Goal: Information Seeking & Learning: Understand process/instructions

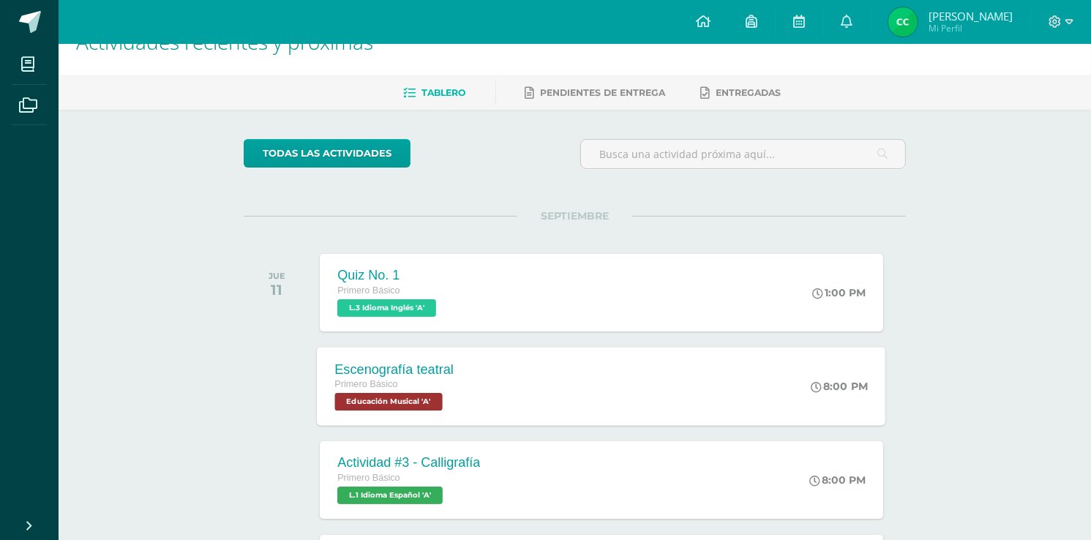
scroll to position [117, 0]
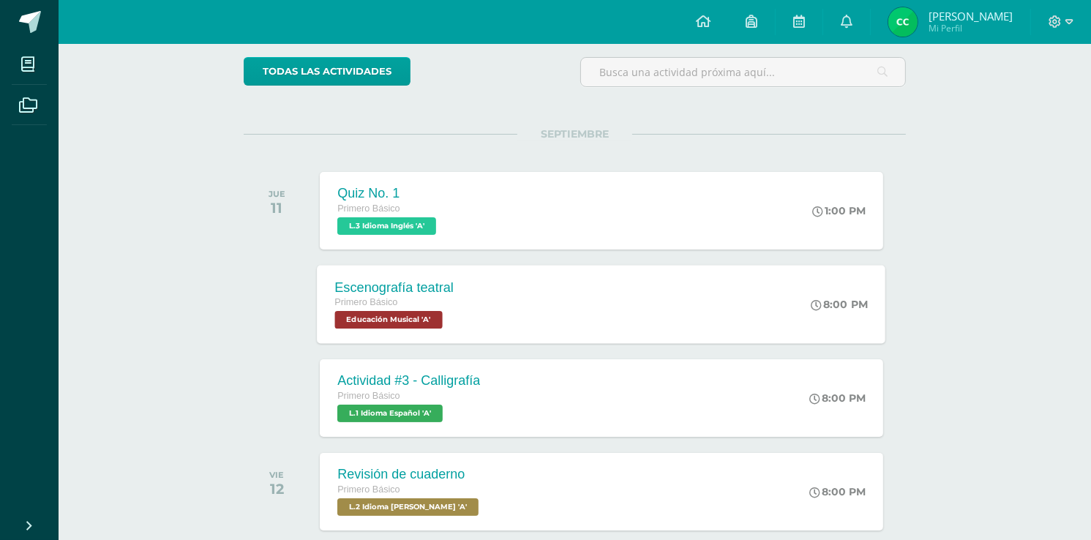
click at [454, 328] on div "Escenografía teatral Primero Básico Educación Musical 'A'" at bounding box center [394, 304] width 154 height 78
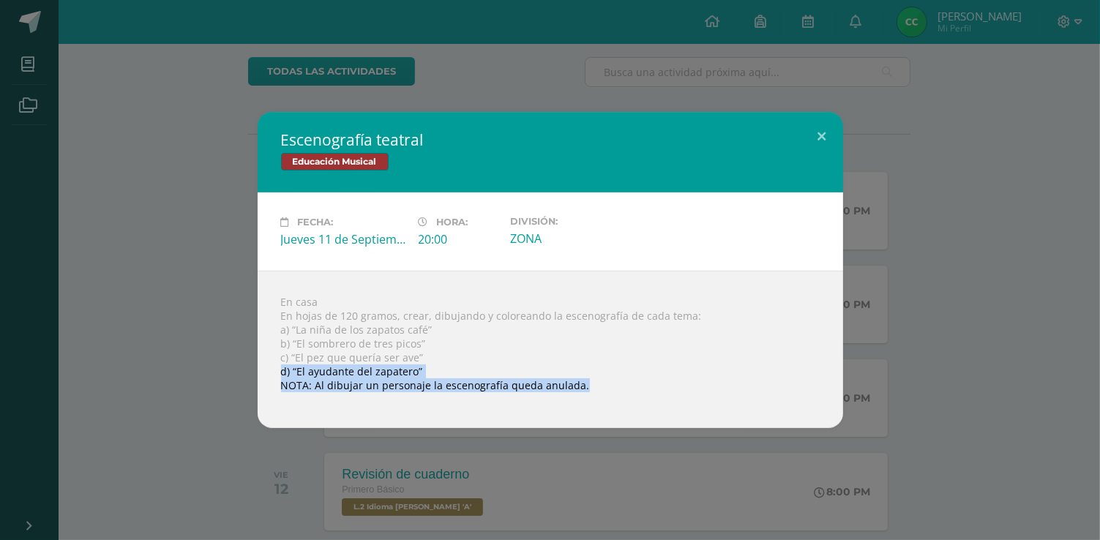
drag, startPoint x: 386, startPoint y: 379, endPoint x: 625, endPoint y: 380, distance: 240.0
click at [625, 380] on div "En casa En hojas de 120 gramos, crear, dibujando y coloreando la escenografía d…" at bounding box center [550, 349] width 585 height 157
click at [407, 383] on div "En casa En hojas de 120 gramos, crear, dibujando y coloreando la escenografía d…" at bounding box center [550, 349] width 585 height 157
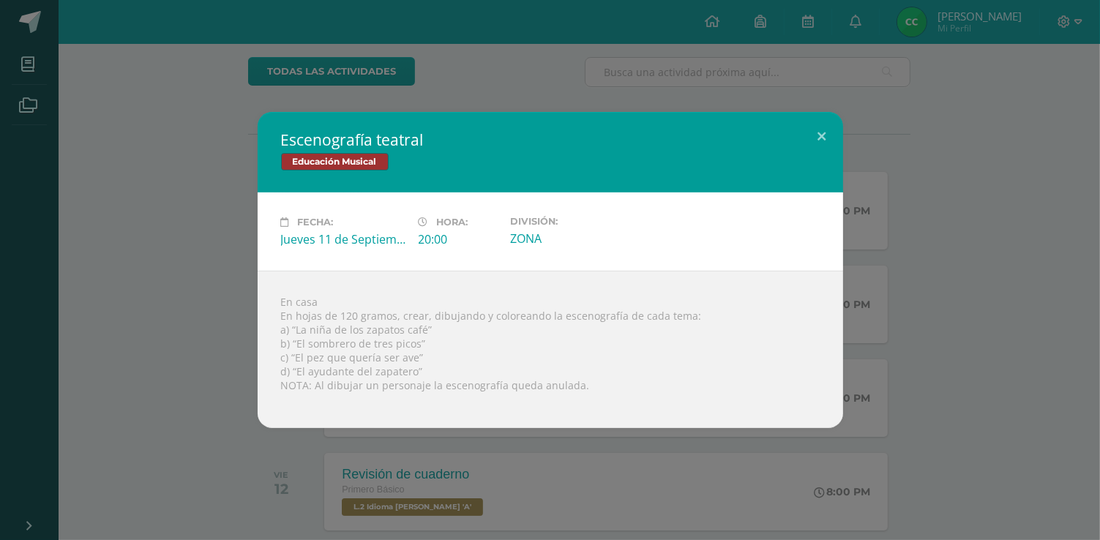
click at [353, 407] on div "En casa En hojas de 120 gramos, crear, dibujando y coloreando la escenografía d…" at bounding box center [550, 349] width 585 height 157
drag, startPoint x: 189, startPoint y: 296, endPoint x: 476, endPoint y: 497, distance: 349.9
click at [189, 298] on div "Escenografía teatral Educación Musical Fecha: [DATE] Hora: 20:00 División:" at bounding box center [550, 270] width 1088 height 316
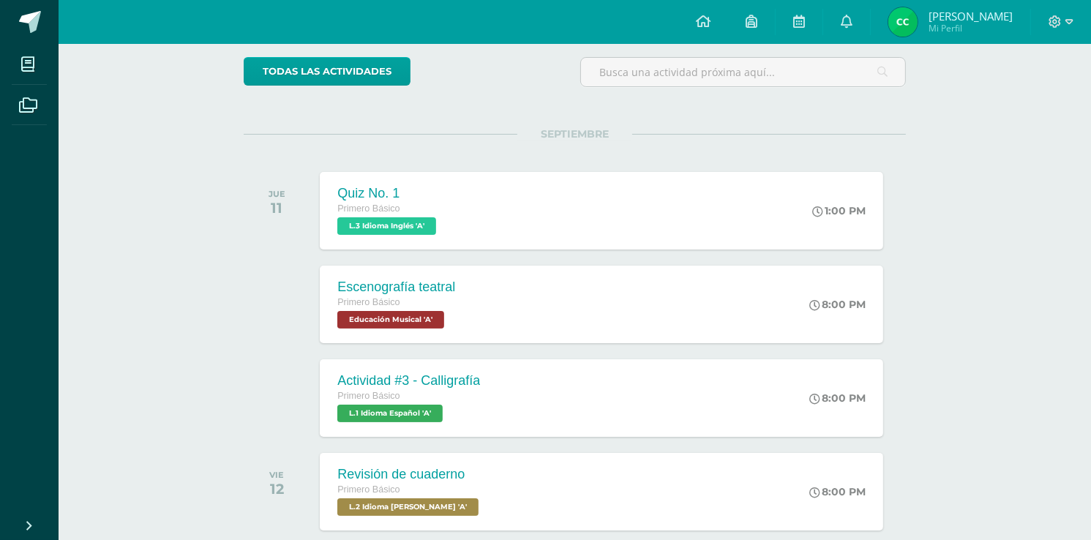
click at [1038, 82] on div "Actividades recientes y próximas Tablero Pendientes de entrega Entregadas todas…" at bounding box center [575, 411] width 1032 height 968
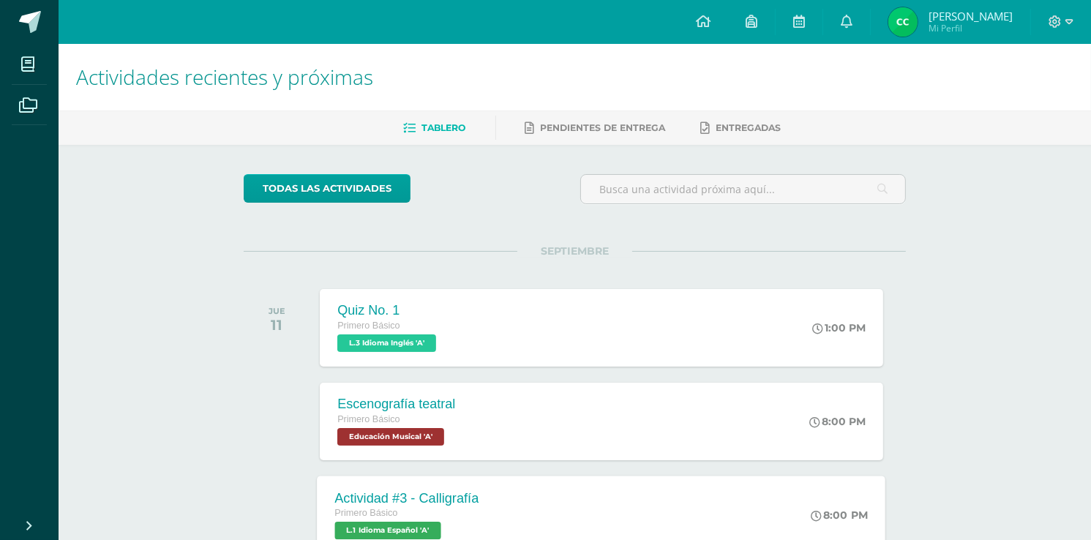
scroll to position [0, 0]
click at [121, 330] on div "Actividades recientes y próximas Tablero Pendientes de entrega Entregadas todas…" at bounding box center [575, 528] width 1032 height 968
